Goal: Task Accomplishment & Management: Manage account settings

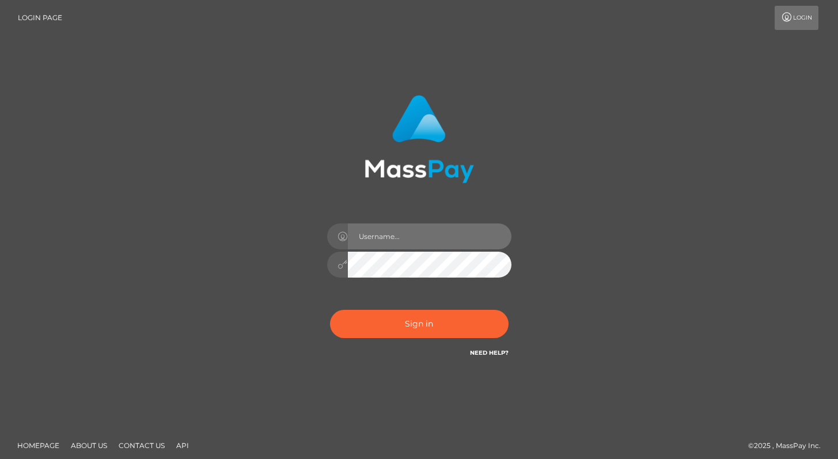
click at [442, 245] on input "text" at bounding box center [430, 236] width 164 height 26
type input "Alweng.megabonanza"
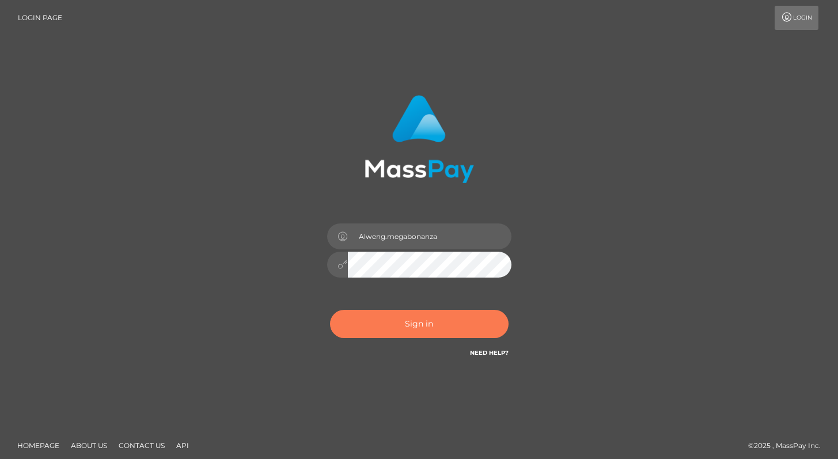
click at [427, 317] on button "Sign in" at bounding box center [419, 324] width 179 height 28
click at [441, 318] on button "Sign in" at bounding box center [419, 324] width 179 height 28
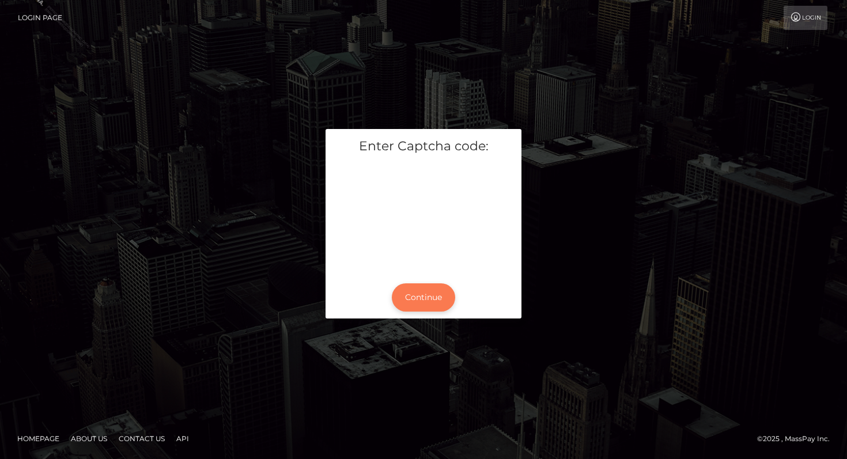
click at [439, 298] on button "Continue" at bounding box center [423, 297] width 63 height 28
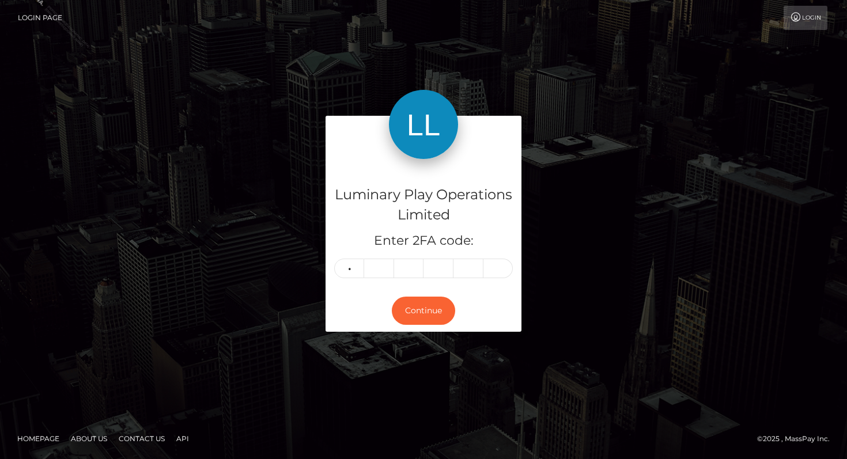
type input "8"
type input "2"
type input "7"
type input "4"
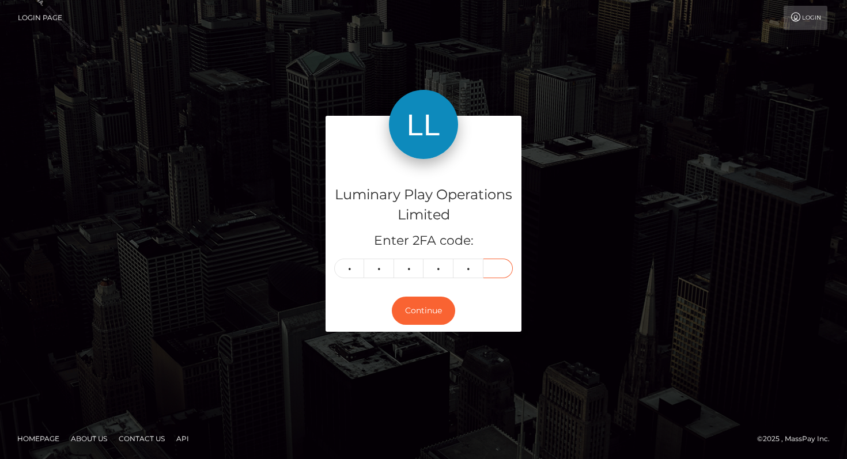
type input "5"
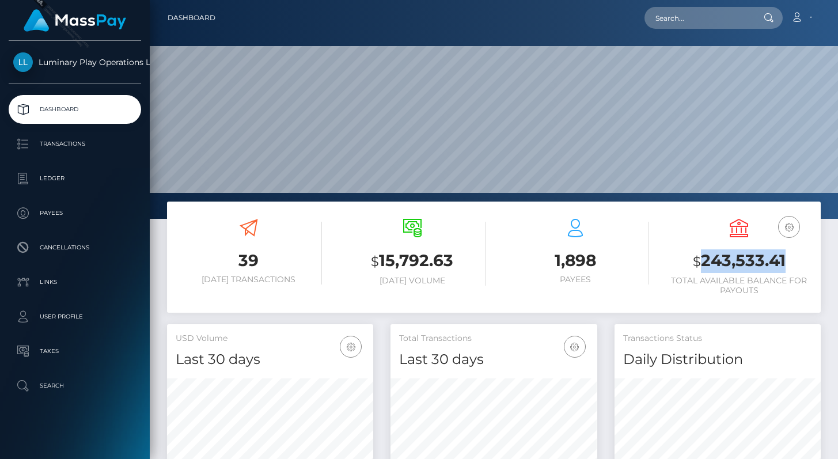
click at [814, 263] on div "USD Balance $ 243,533.41 Total Available Balance for Payouts" at bounding box center [739, 258] width 164 height 97
